Goal: Task Accomplishment & Management: Complete application form

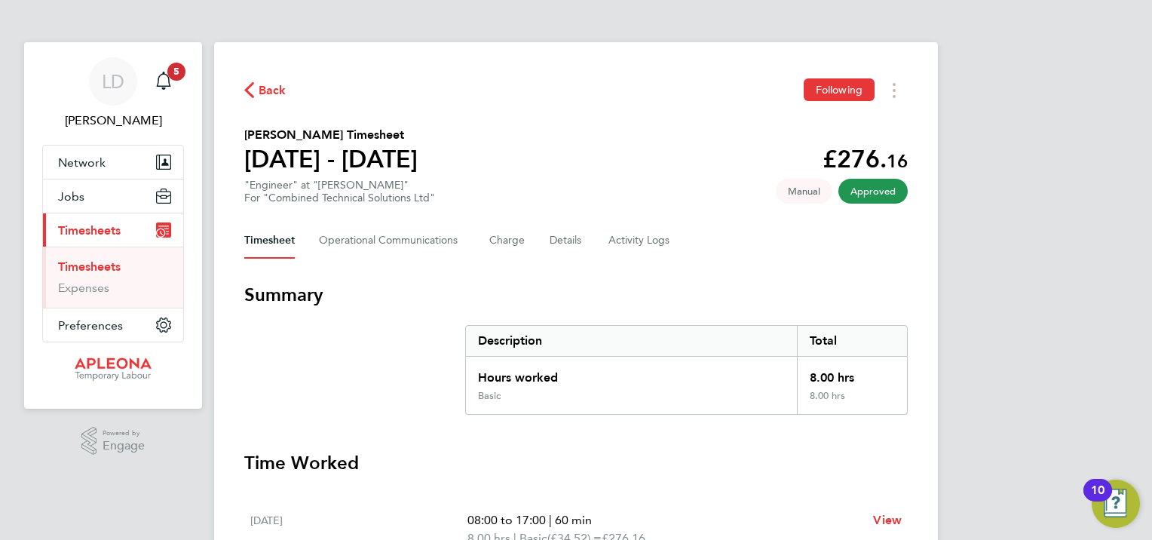
click at [254, 82] on span "Back" at bounding box center [265, 89] width 42 height 14
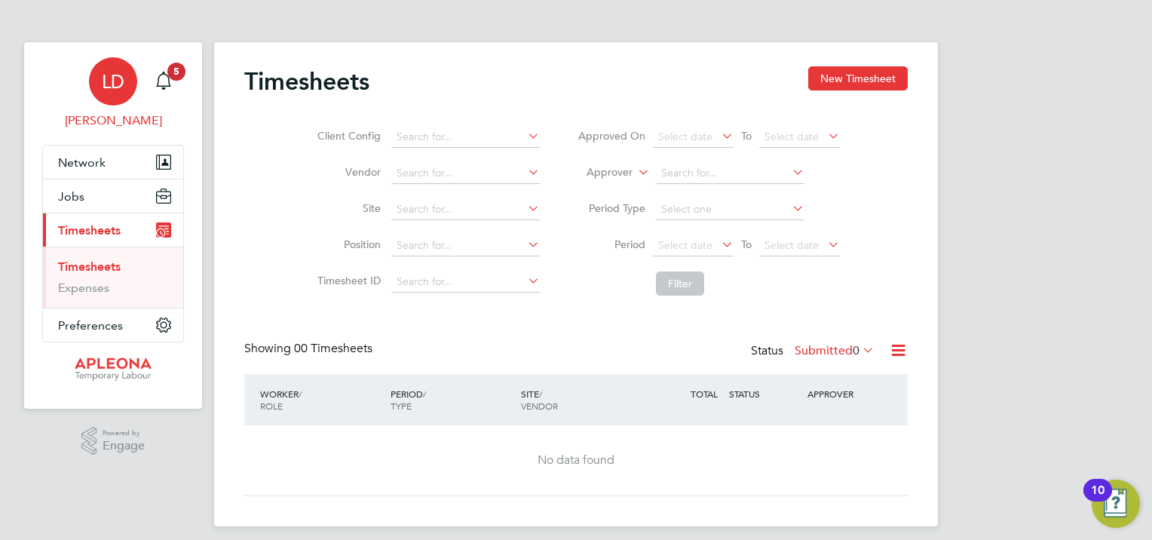
click at [113, 75] on span "LD" at bounding box center [113, 82] width 23 height 20
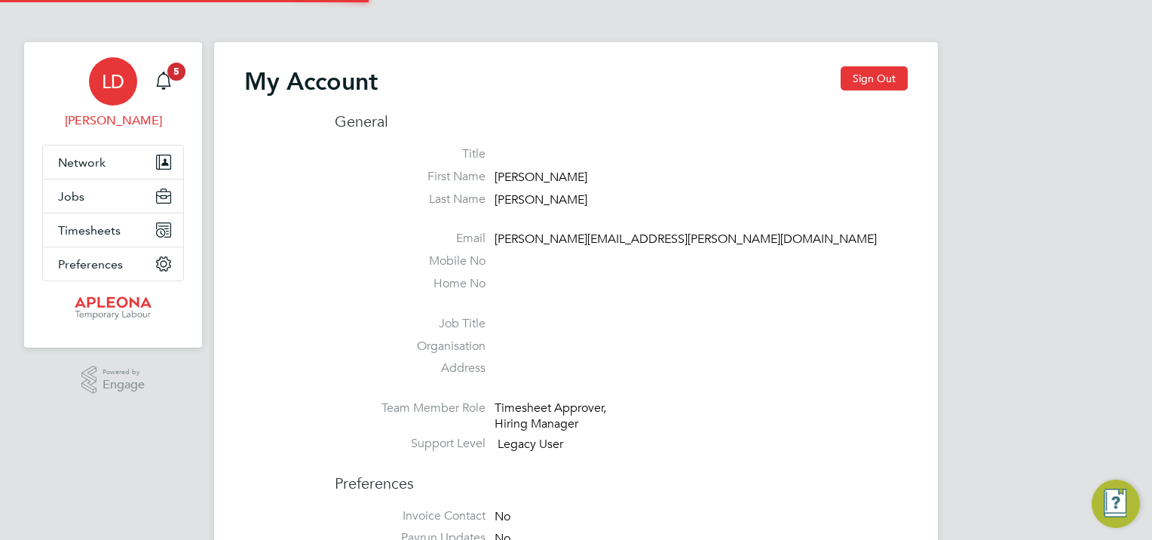
type input "[PERSON_NAME][EMAIL_ADDRESS][PERSON_NAME][DOMAIN_NAME]"
click at [78, 200] on span "Jobs" at bounding box center [71, 196] width 26 height 14
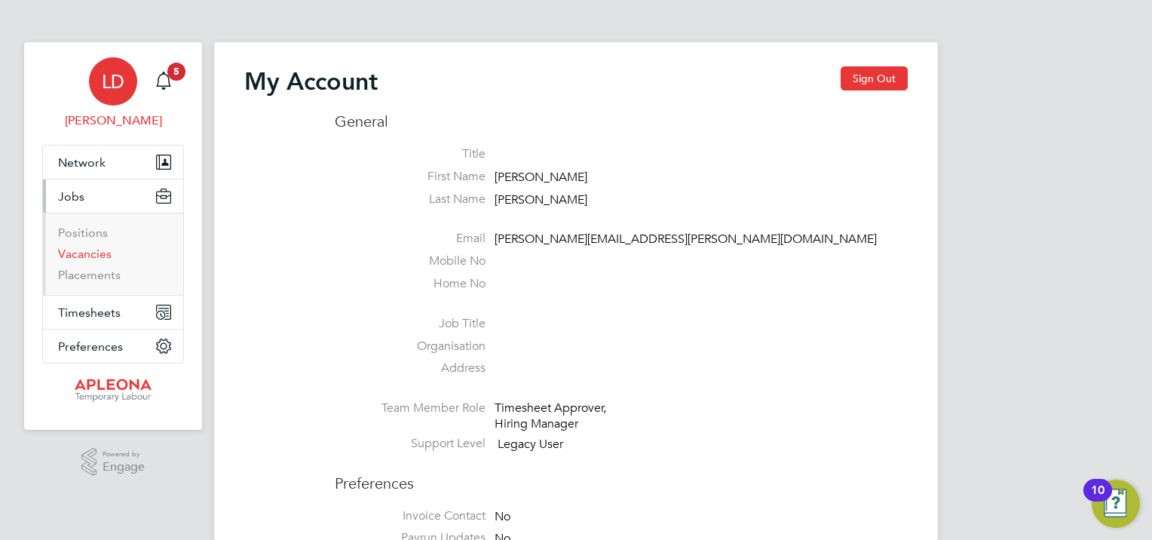
click at [87, 255] on link "Vacancies" at bounding box center [85, 254] width 54 height 14
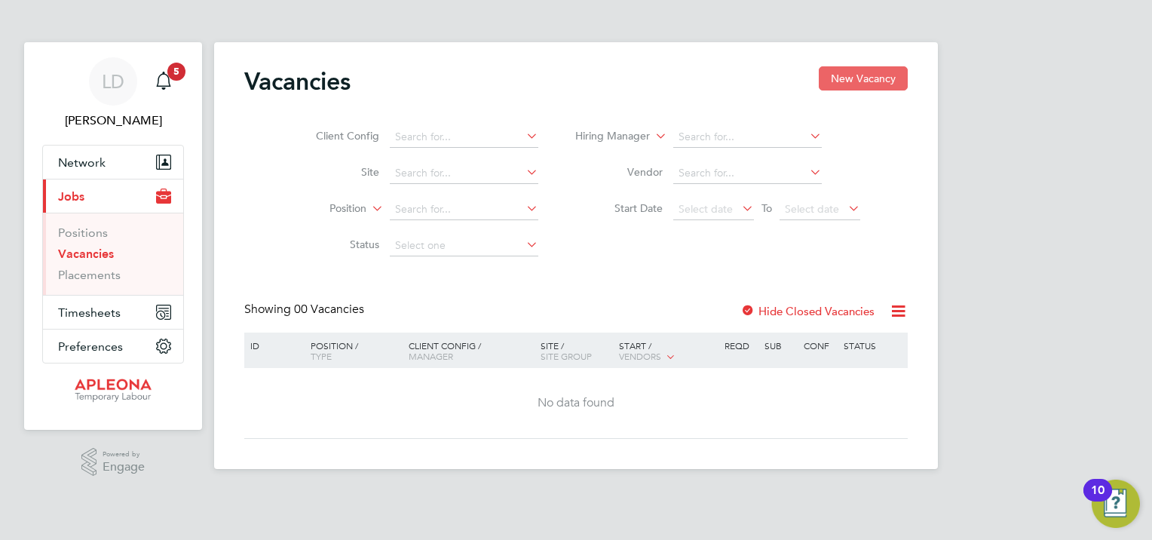
click at [884, 75] on button "New Vacancy" at bounding box center [863, 78] width 89 height 24
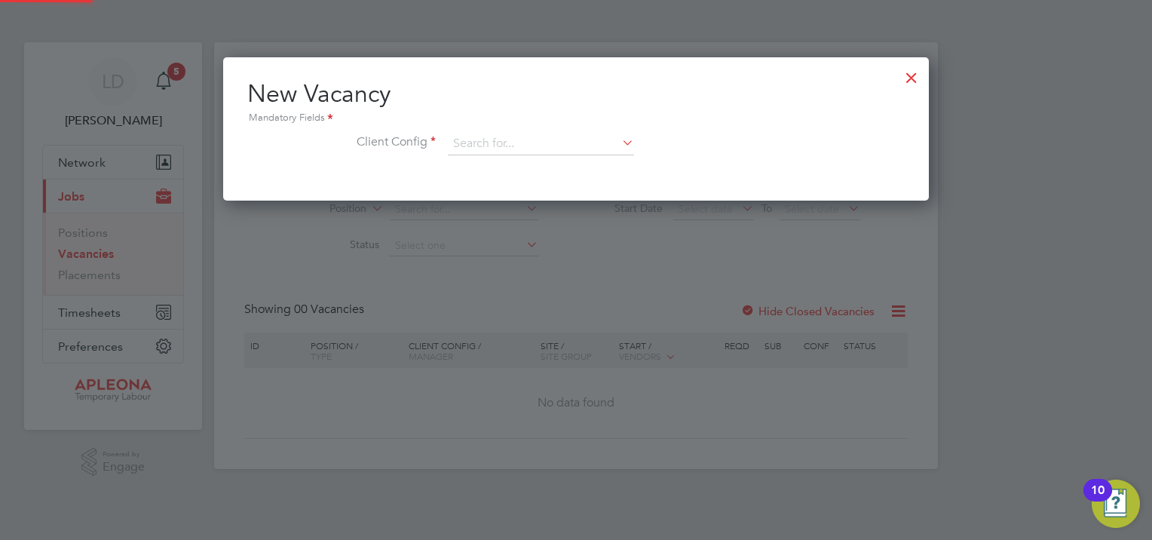
scroll to position [143, 706]
click at [617, 147] on input at bounding box center [541, 144] width 186 height 23
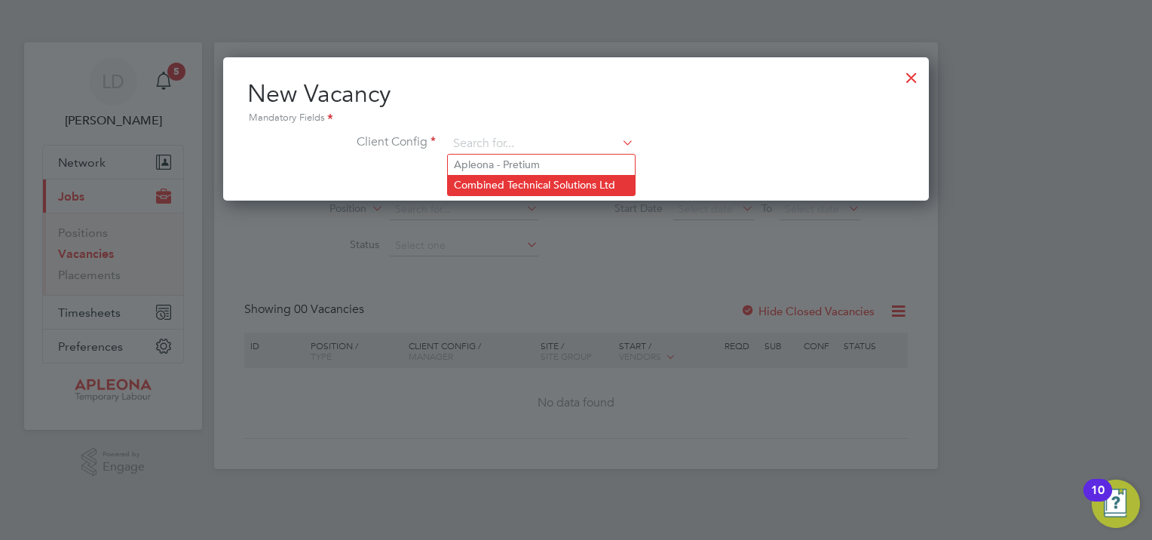
click at [522, 175] on li "Combined Technical Solutions Ltd" at bounding box center [541, 185] width 187 height 20
type input "Combined Technical Solutions Ltd"
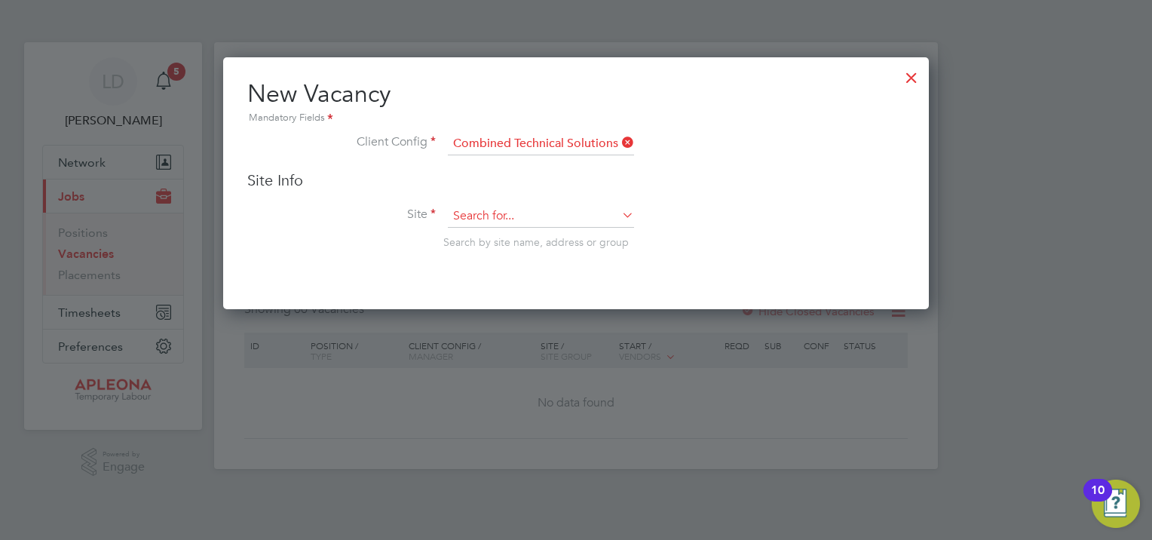
click at [496, 220] on input at bounding box center [541, 216] width 186 height 23
click at [504, 230] on li "Hoga n [PERSON_NAME]" at bounding box center [541, 236] width 187 height 20
type input "[PERSON_NAME]"
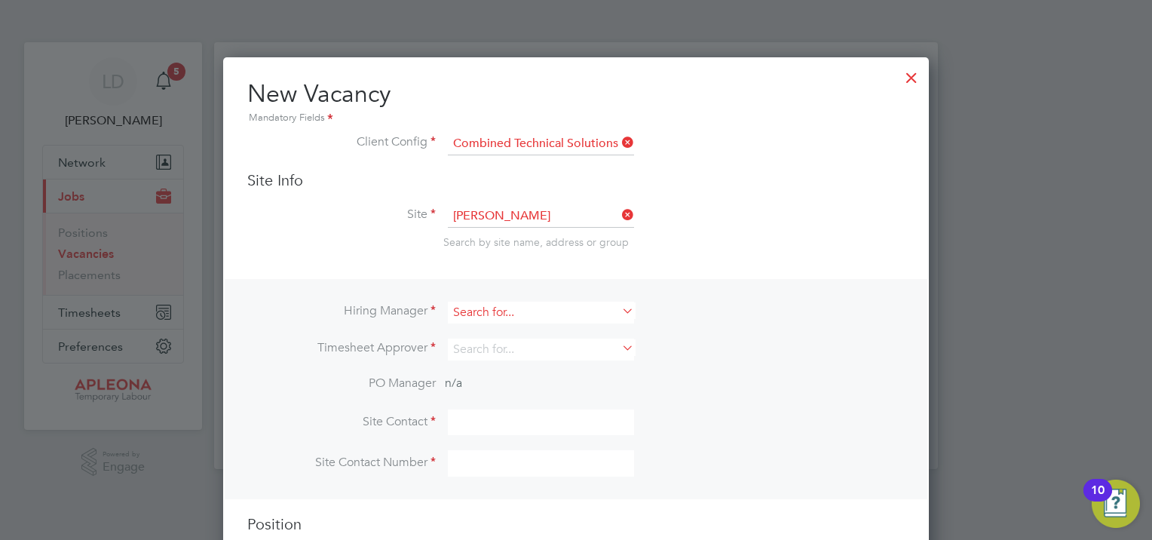
click at [576, 314] on input at bounding box center [541, 313] width 186 height 22
click at [519, 333] on li "[PERSON_NAME]" at bounding box center [541, 331] width 187 height 20
type input "[PERSON_NAME]"
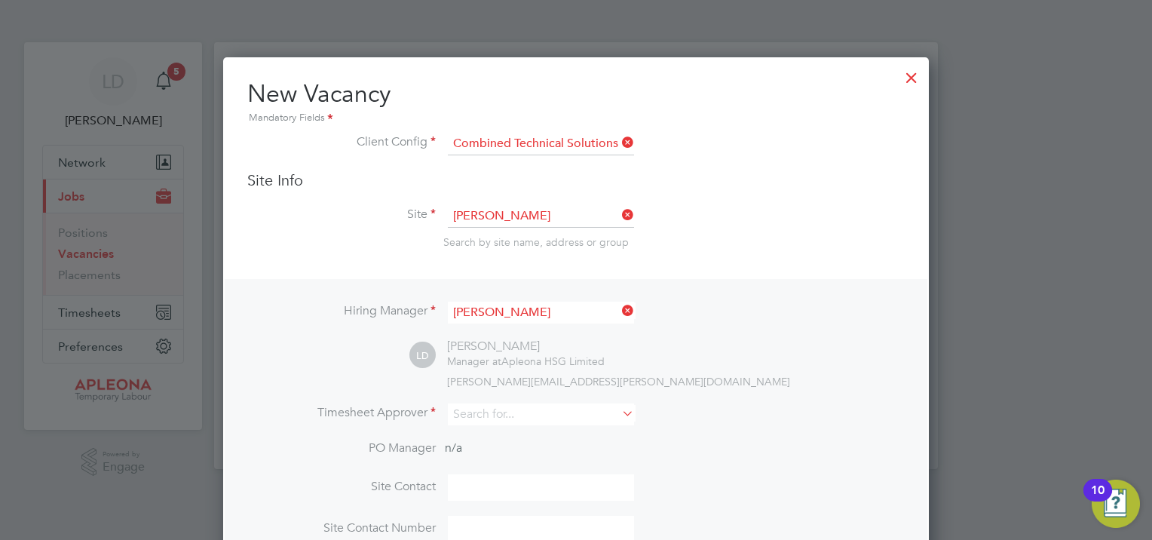
scroll to position [68, 0]
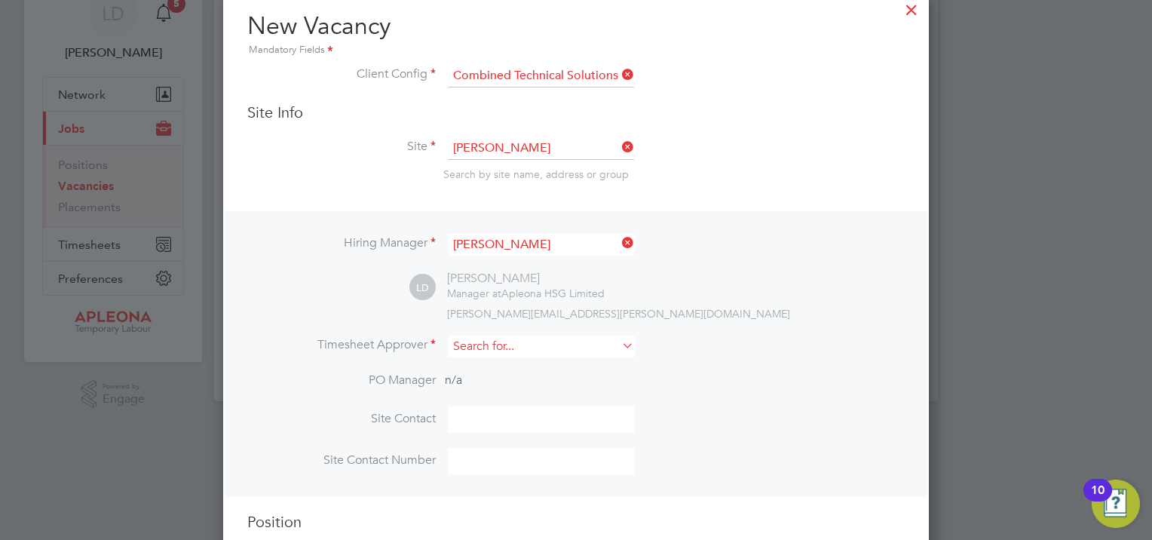
click at [486, 354] on div "Vacancies New Vacancy Client Config Site Position Status Hiring Manager Vendor …" at bounding box center [576, 187] width 724 height 427
click at [498, 363] on li "[PERSON_NAME]" at bounding box center [541, 366] width 187 height 20
type input "[PERSON_NAME]"
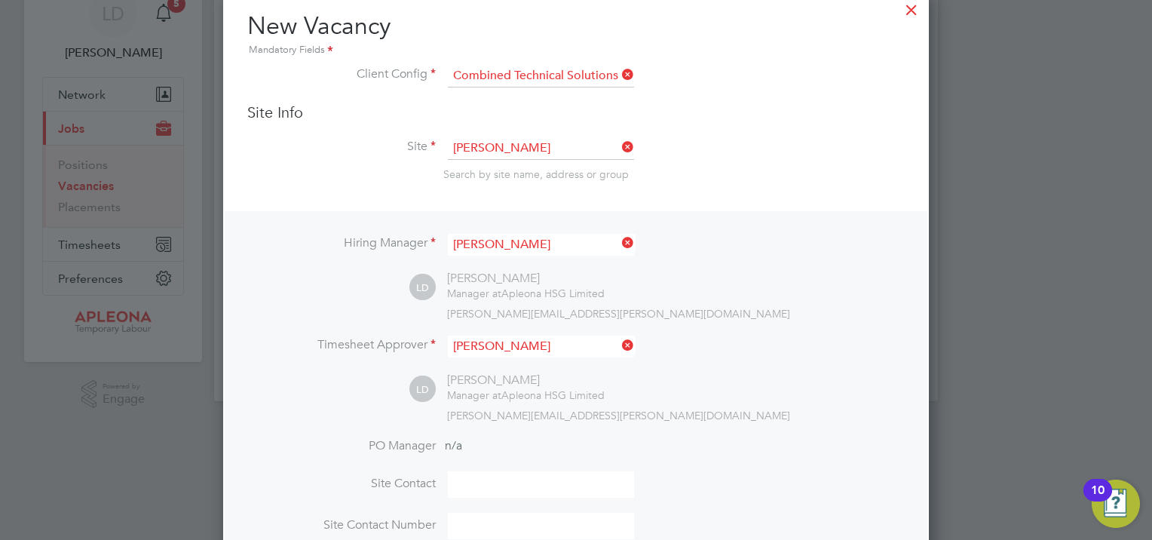
scroll to position [205, 0]
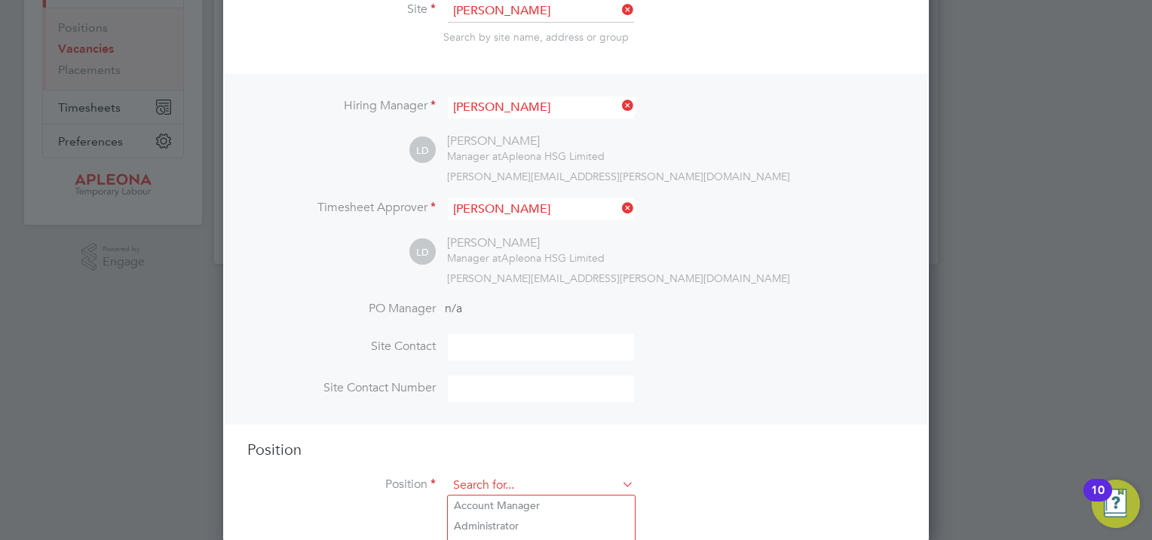
click at [570, 482] on input at bounding box center [541, 485] width 186 height 23
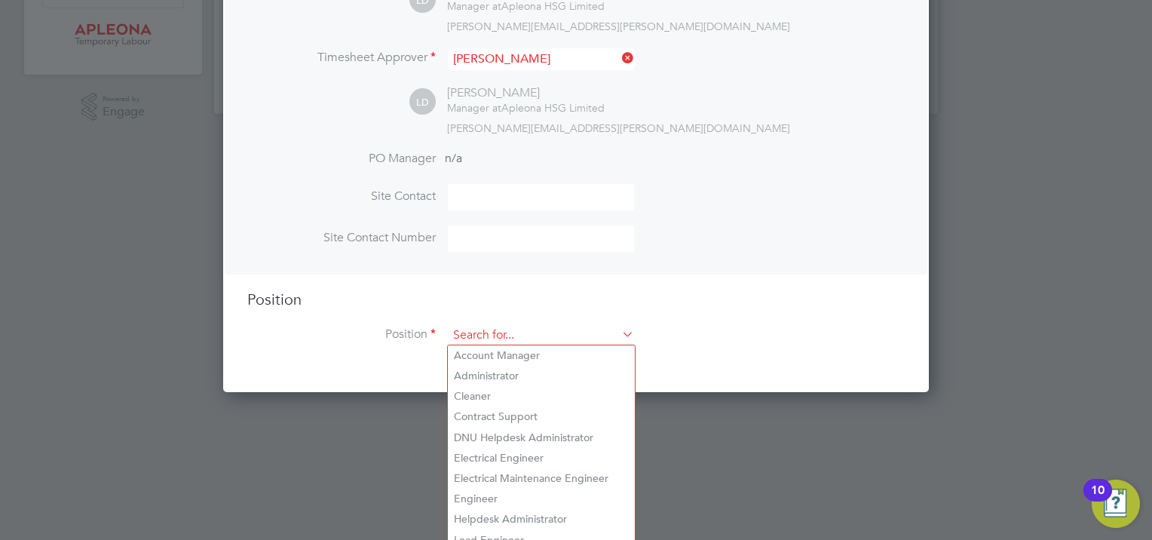
scroll to position [364, 0]
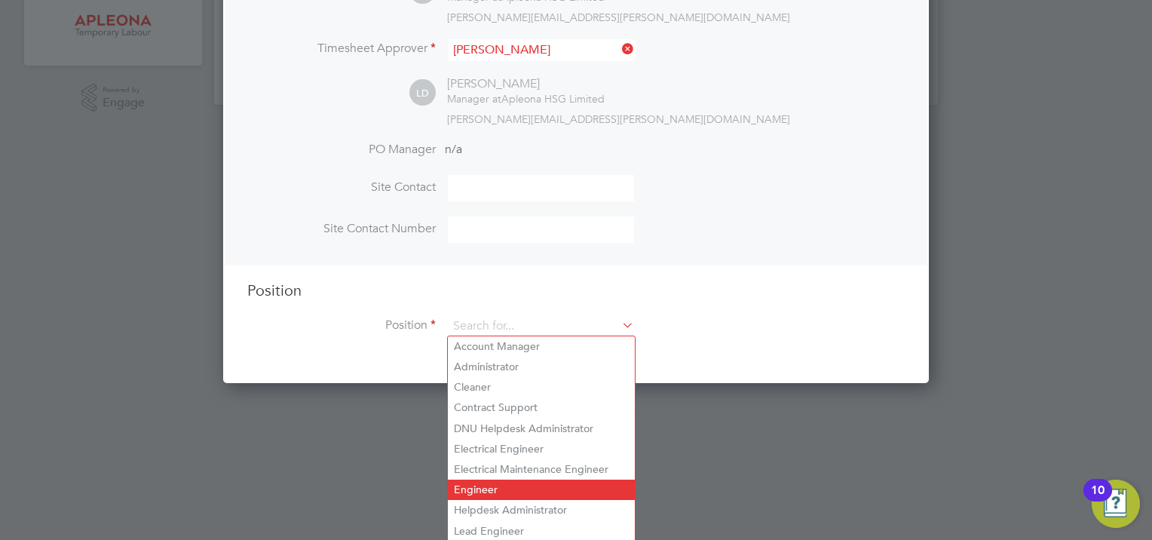
click at [535, 487] on li "Engineer" at bounding box center [541, 490] width 187 height 20
type input "Engineer"
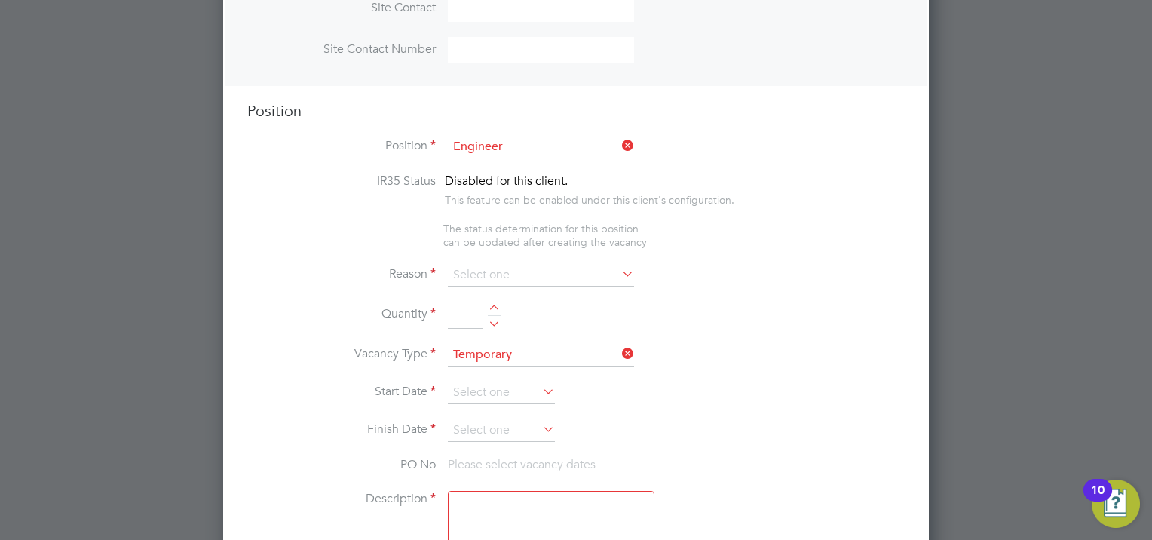
scroll to position [575, 0]
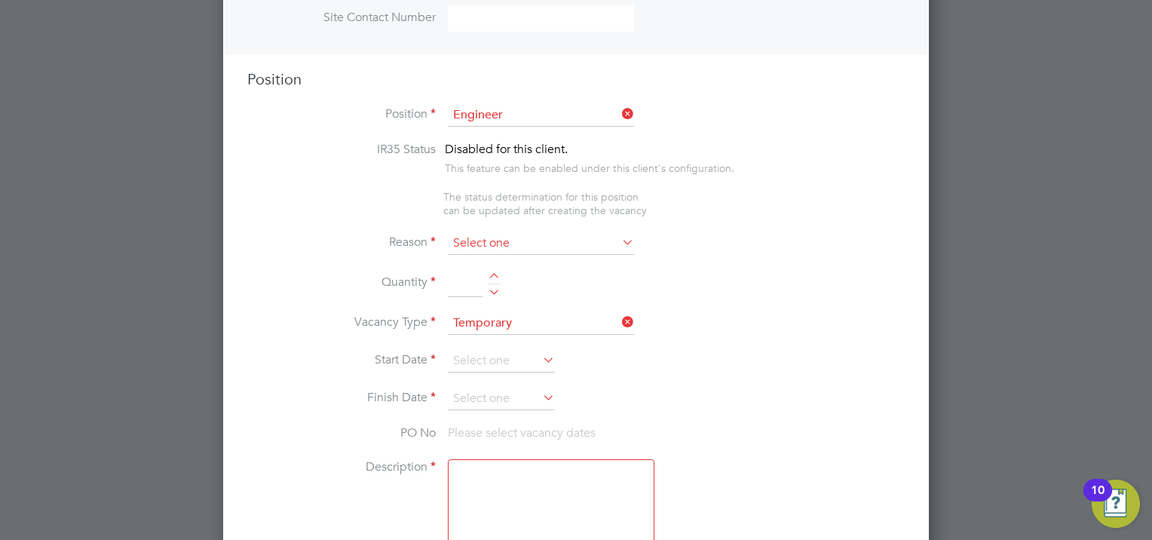
click at [606, 250] on input at bounding box center [541, 243] width 186 height 23
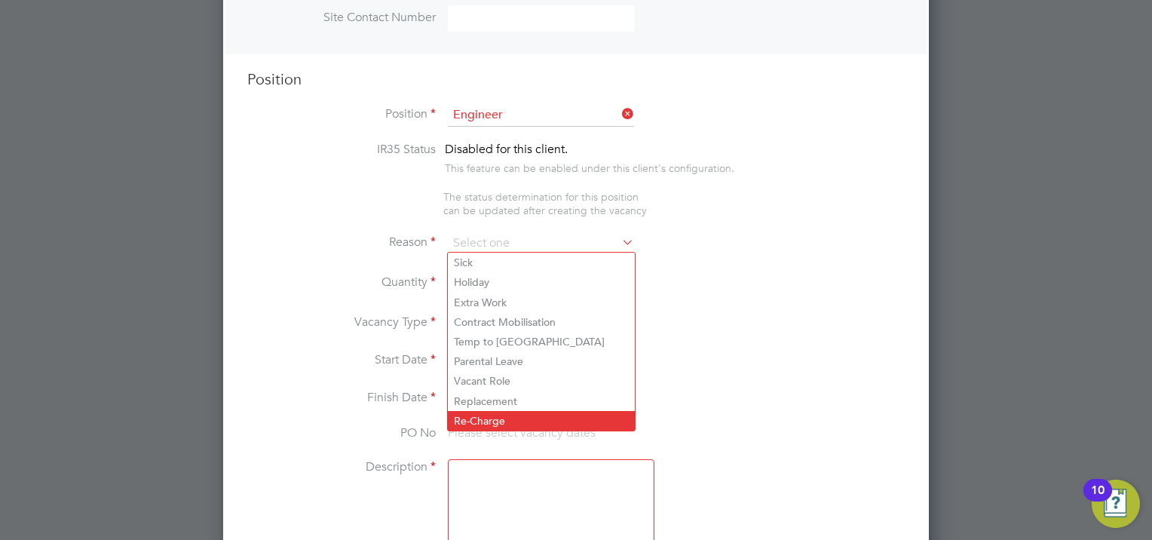
click at [519, 418] on li "Re-Charge" at bounding box center [541, 421] width 187 height 20
type input "Re-Charge"
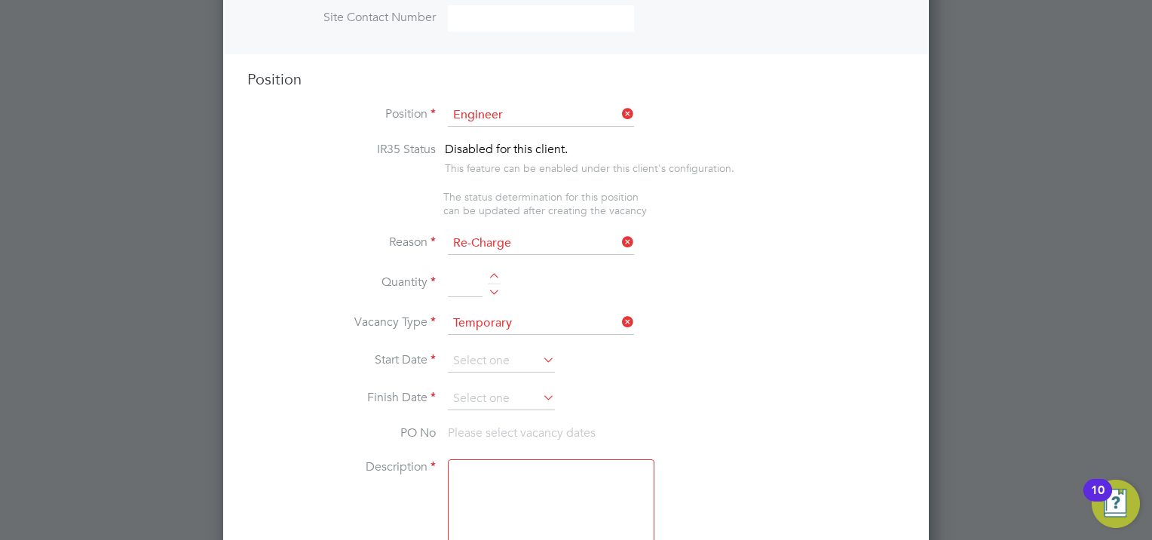
click at [493, 273] on div at bounding box center [494, 278] width 13 height 11
type input "1"
click at [540, 357] on icon at bounding box center [540, 359] width 0 height 21
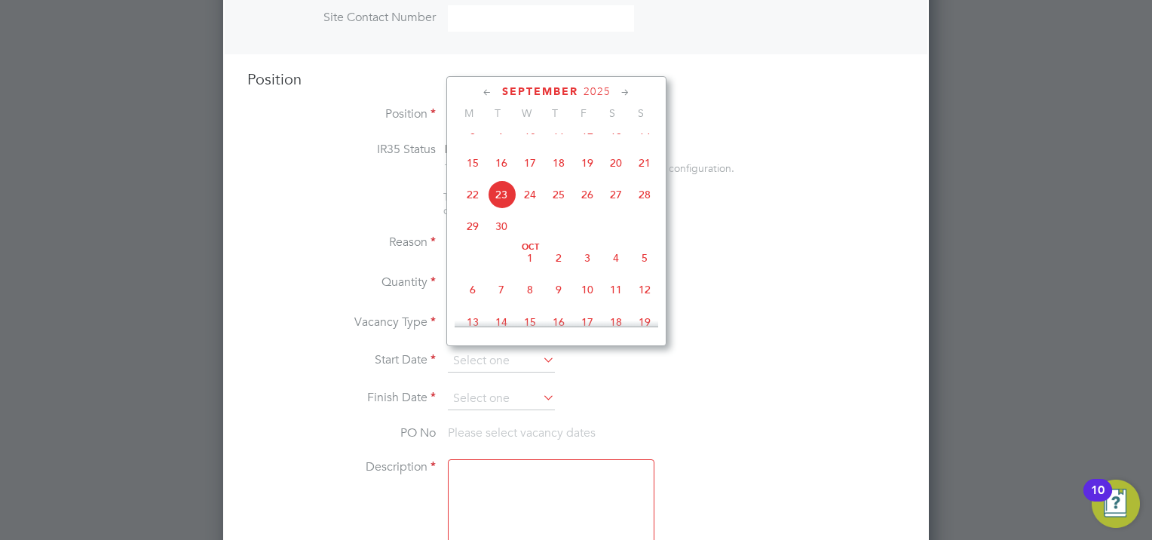
click at [474, 241] on span "29" at bounding box center [472, 226] width 29 height 29
type input "[DATE]"
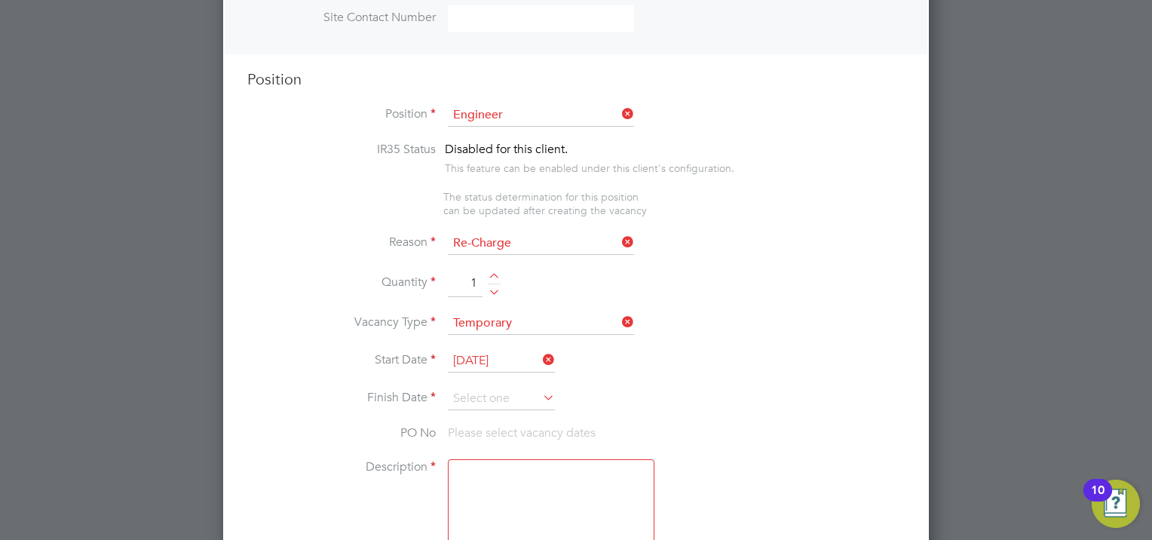
click at [540, 392] on icon at bounding box center [540, 397] width 0 height 21
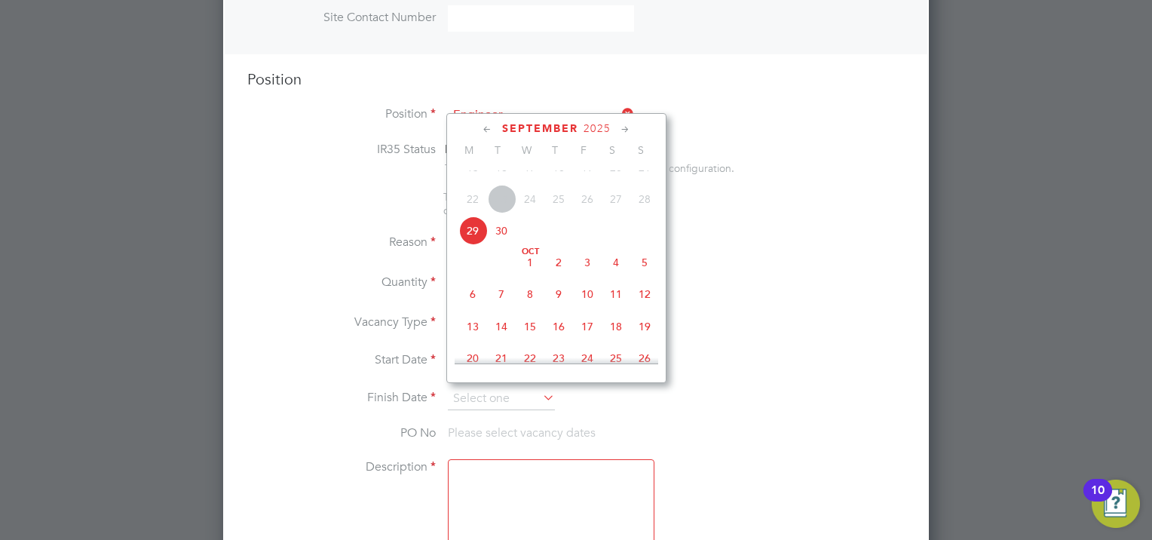
click at [588, 277] on span "3" at bounding box center [587, 262] width 29 height 29
type input "[DATE]"
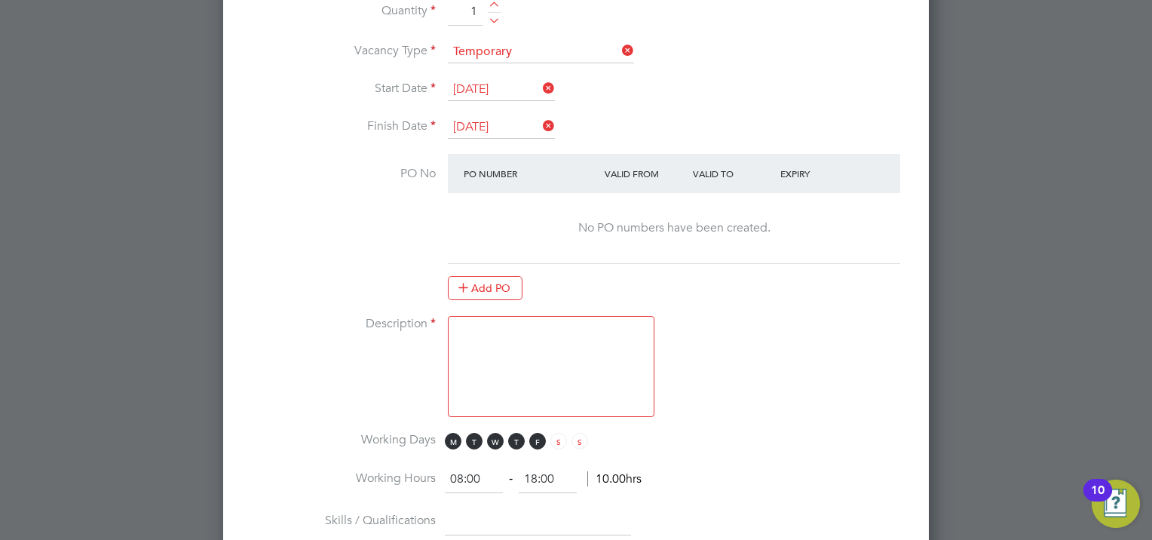
scroll to position [847, 0]
click at [561, 315] on textarea at bounding box center [551, 365] width 207 height 101
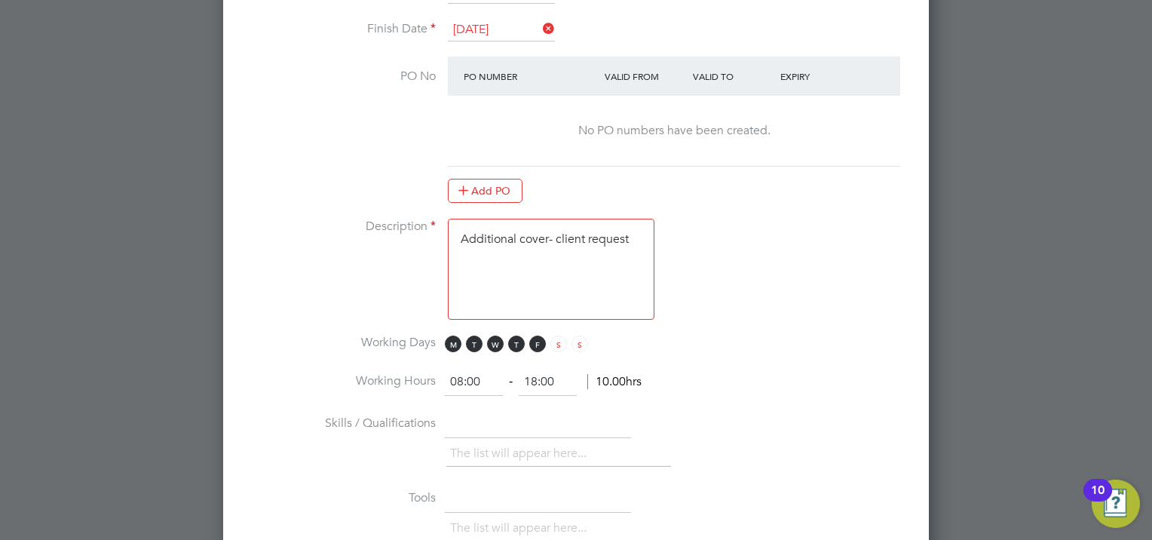
scroll to position [947, 0]
type textarea "Additional cover- client request"
click at [539, 370] on input "18:00" at bounding box center [548, 379] width 58 height 27
type input "17:00"
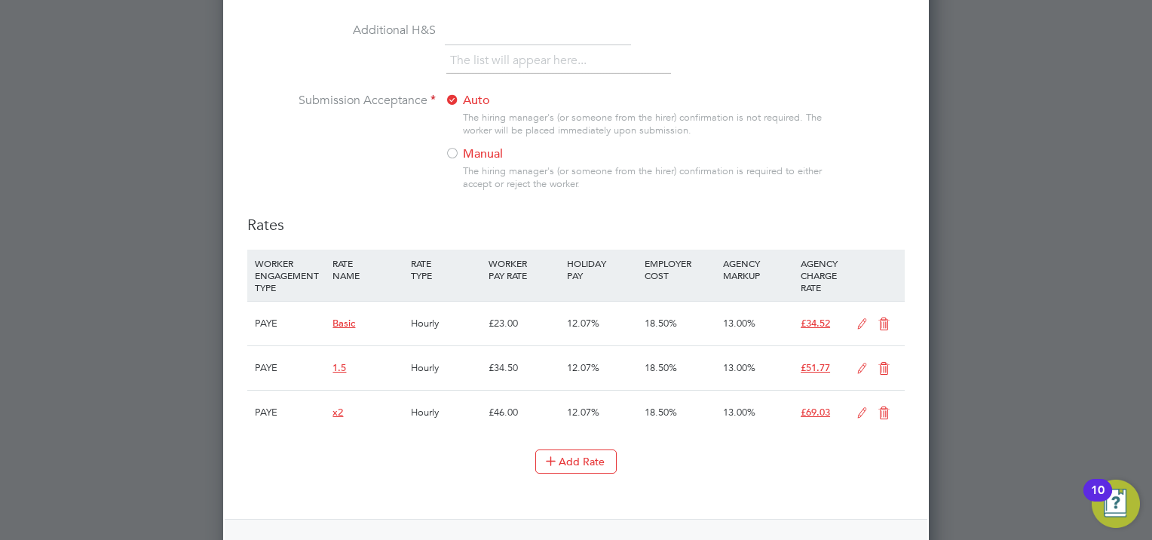
scroll to position [1561, 0]
type input "8 hours per day- 1 hour unpaid lunch"
click at [587, 455] on button "Add Rate" at bounding box center [575, 461] width 81 height 24
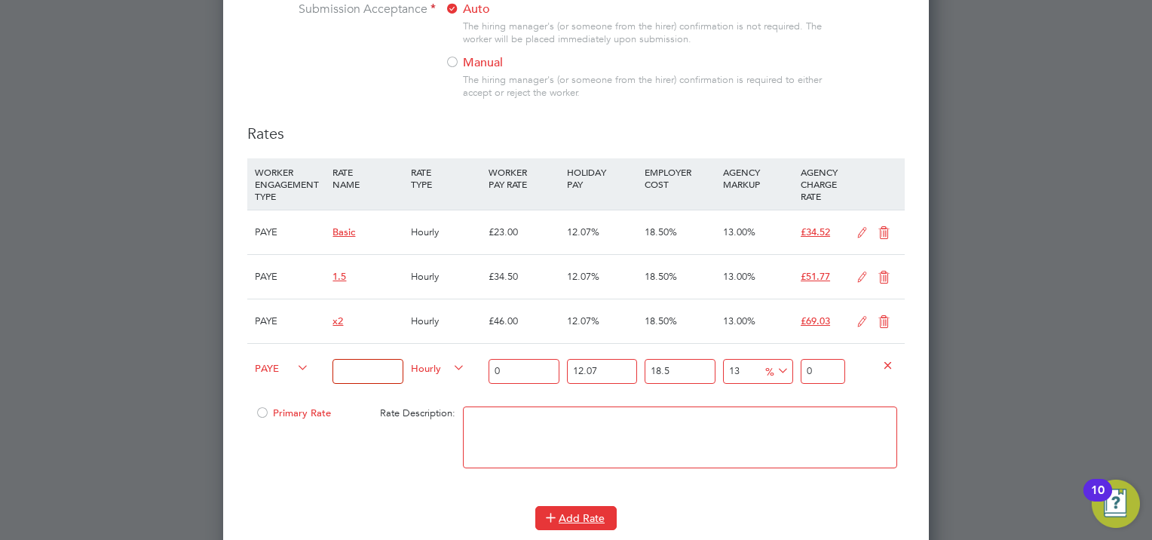
scroll to position [1659, 0]
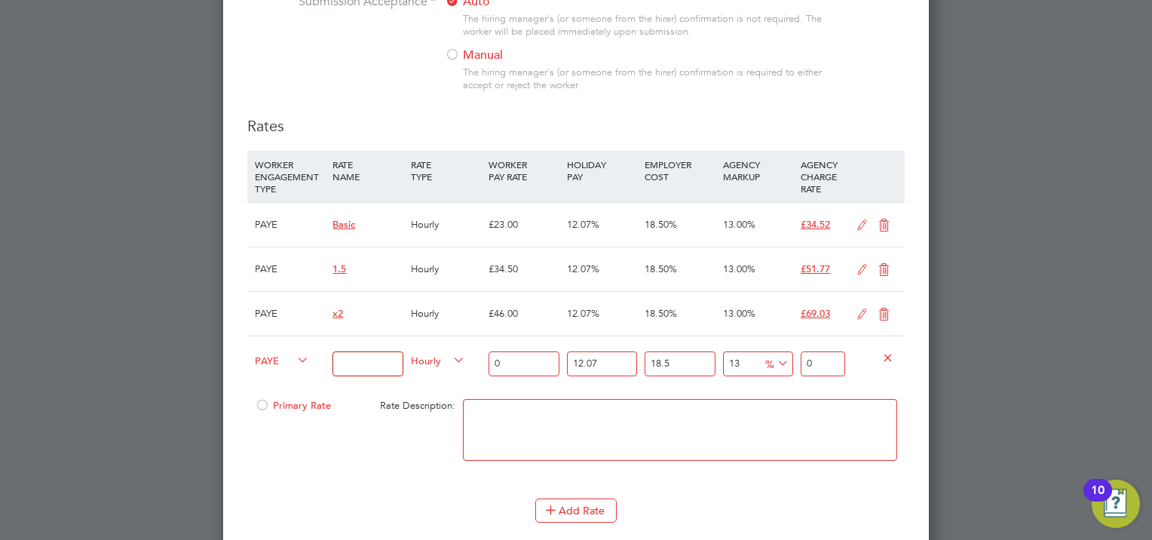
click at [885, 351] on icon at bounding box center [887, 356] width 11 height 11
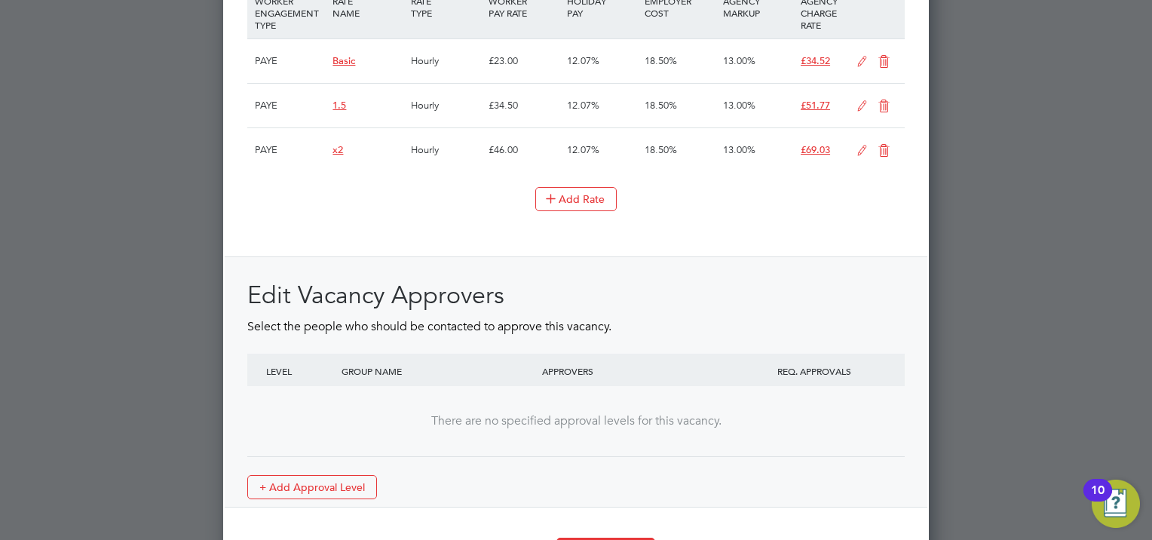
scroll to position [1866, 0]
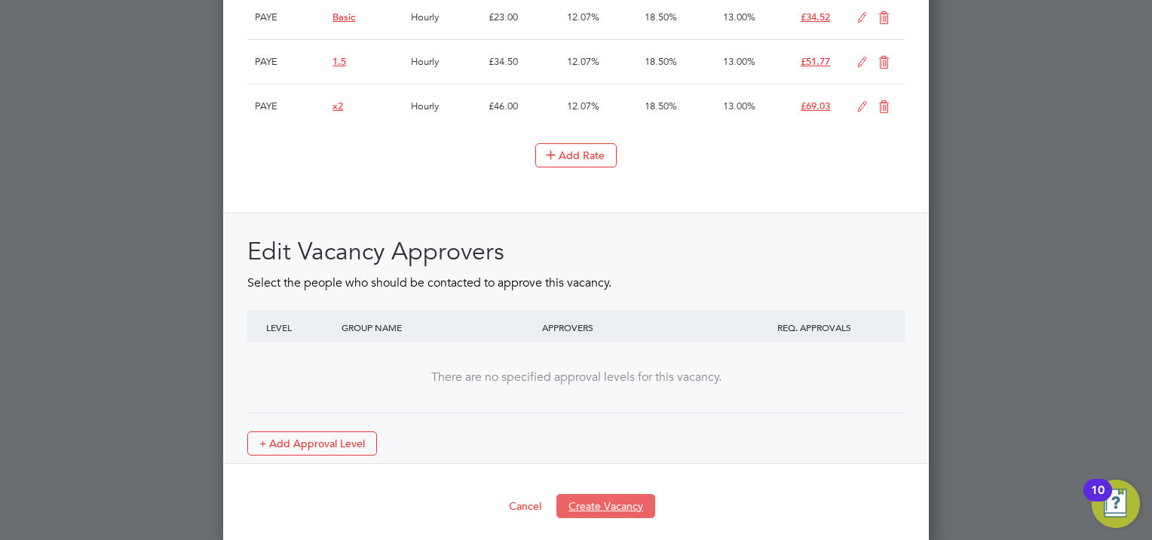
click at [606, 494] on button "Create Vacancy" at bounding box center [605, 506] width 99 height 24
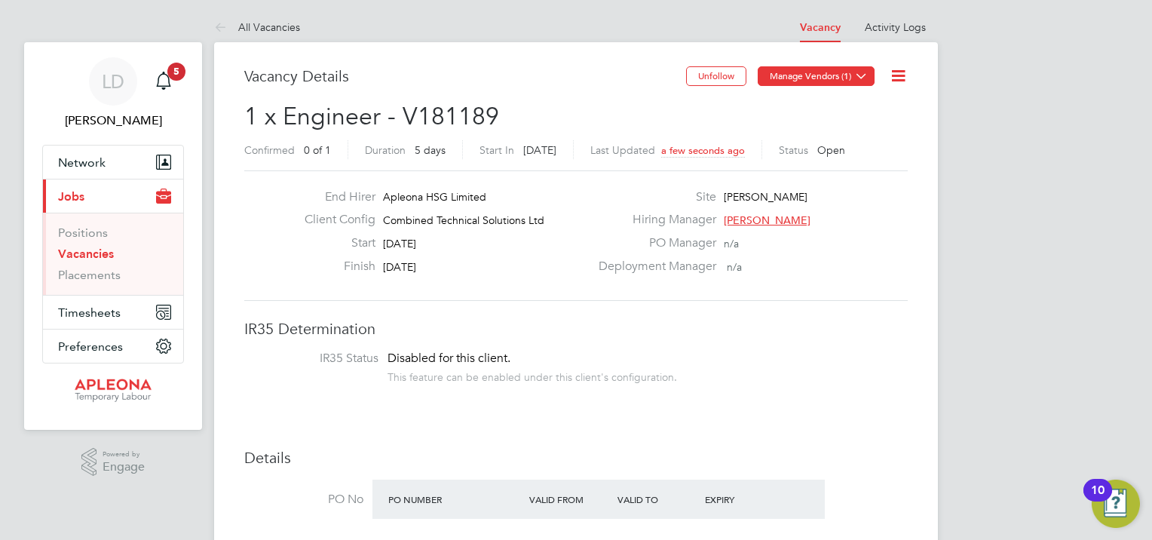
click at [860, 72] on icon at bounding box center [861, 75] width 11 height 11
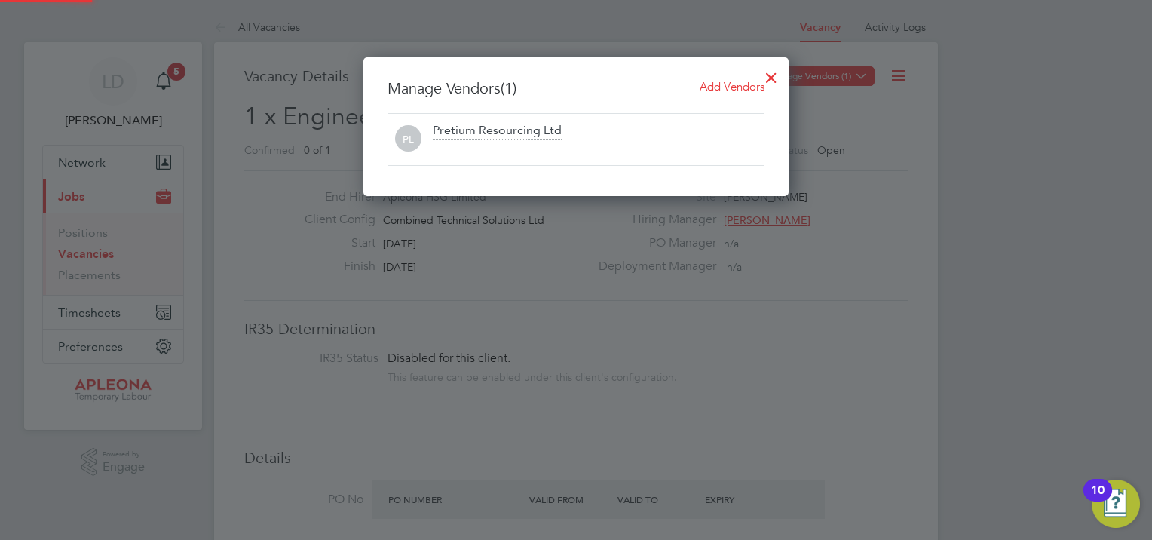
scroll to position [8, 8]
click at [768, 76] on div at bounding box center [771, 73] width 27 height 27
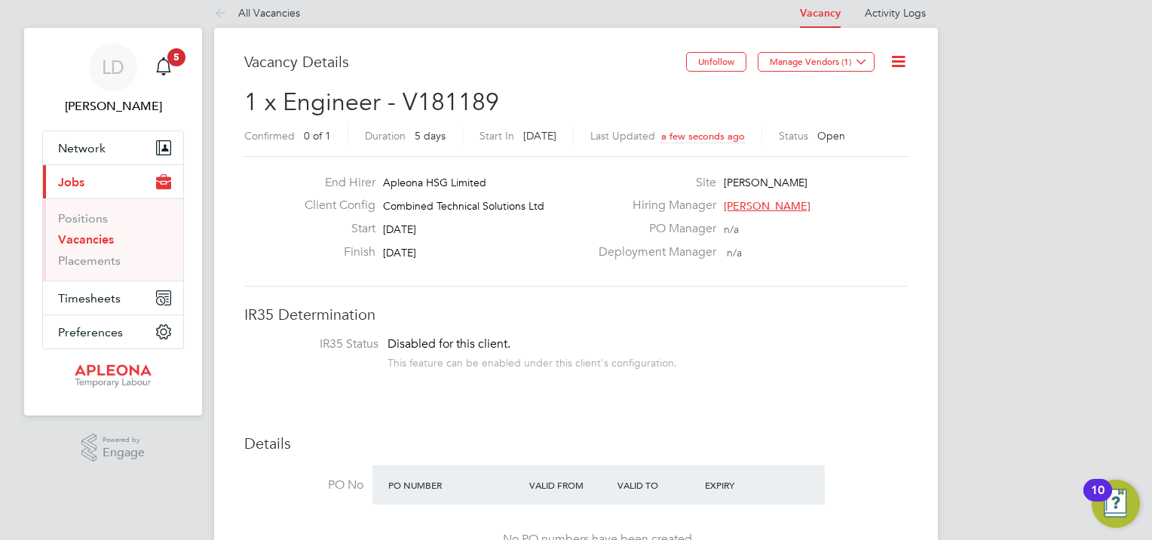
scroll to position [15, 0]
